Goal: Information Seeking & Learning: Learn about a topic

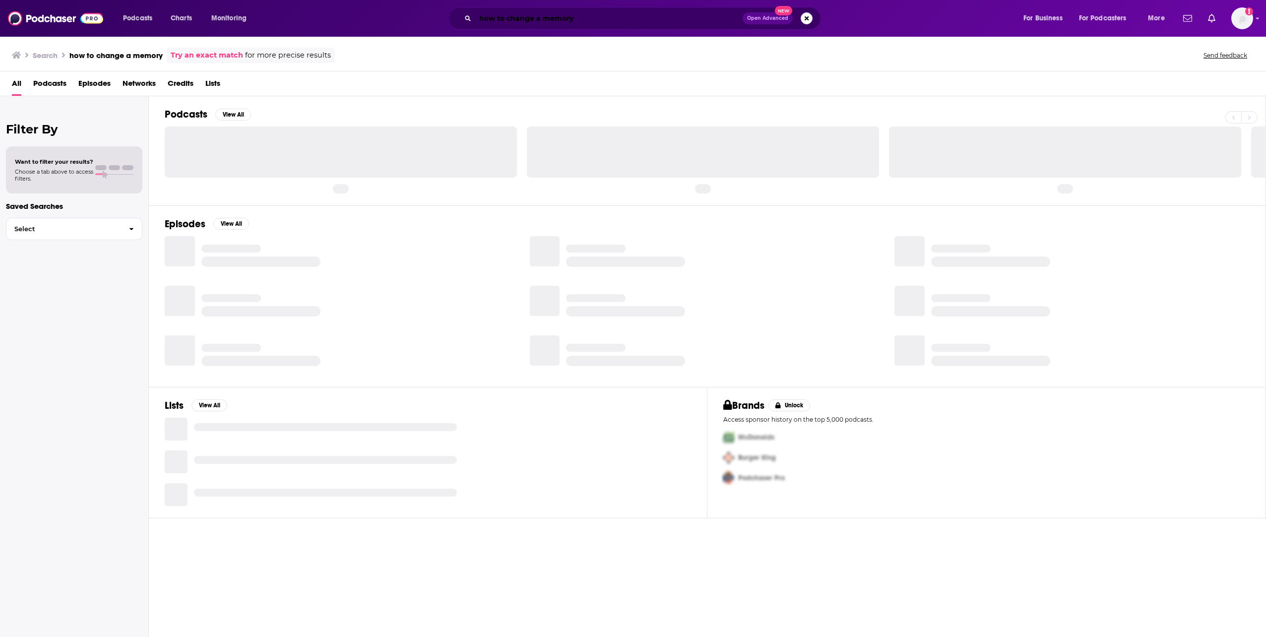
click at [550, 17] on input "how to change a memory" at bounding box center [608, 18] width 267 height 16
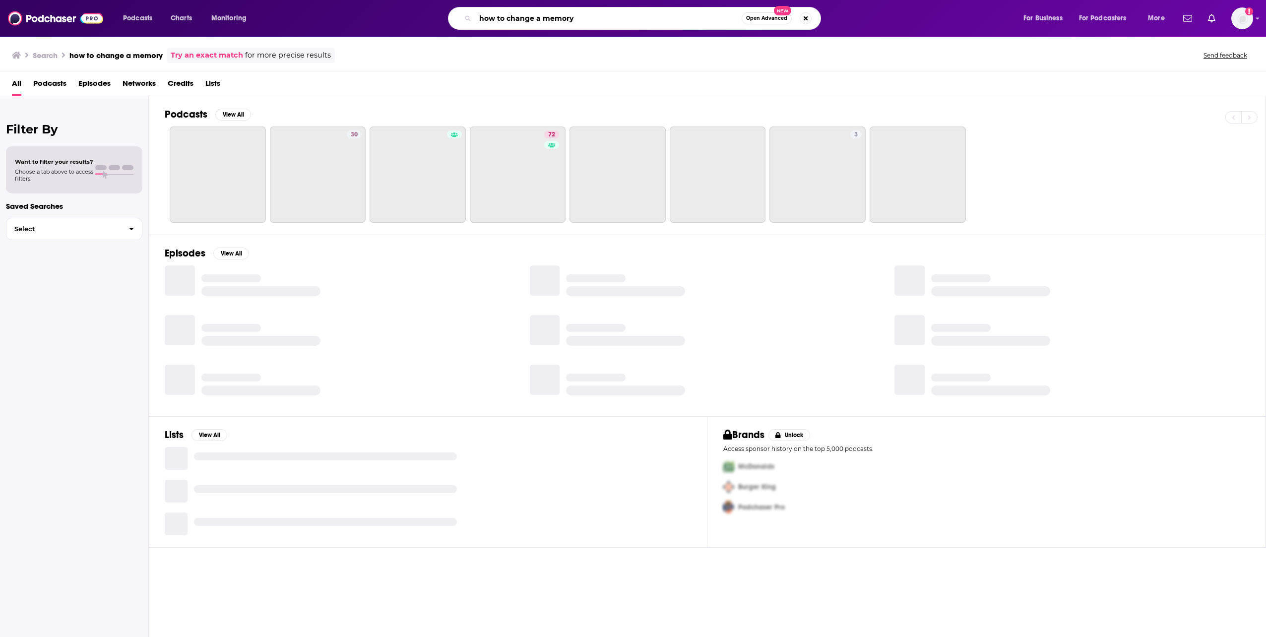
click at [550, 17] on input "how to change a memory" at bounding box center [608, 18] width 266 height 16
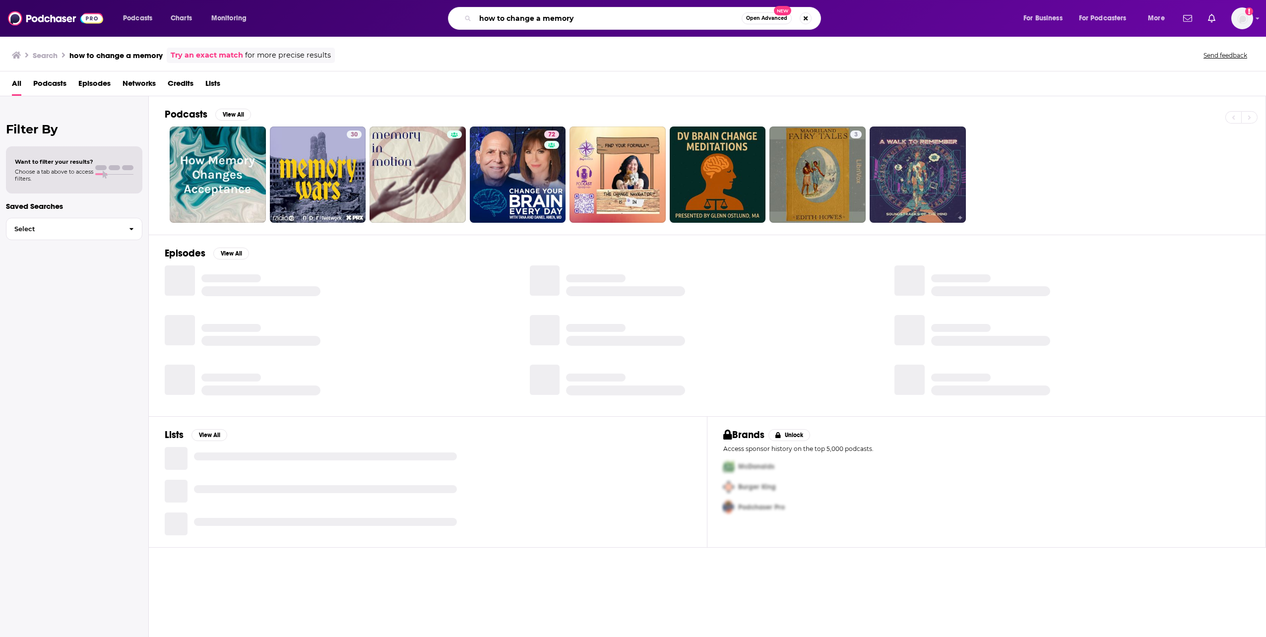
click at [550, 17] on input "how to change a memory" at bounding box center [608, 18] width 266 height 16
type input "quirks and quarks"
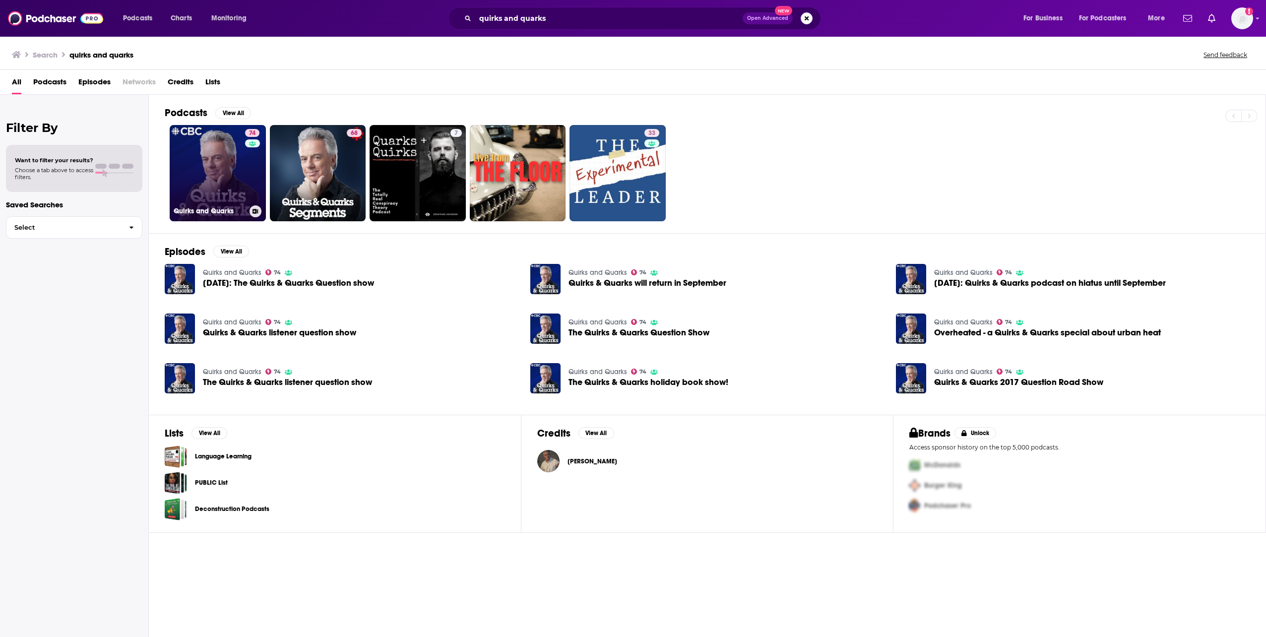
click at [212, 161] on link "74 Quirks and Quarks" at bounding box center [218, 173] width 96 height 96
